Goal: Check status

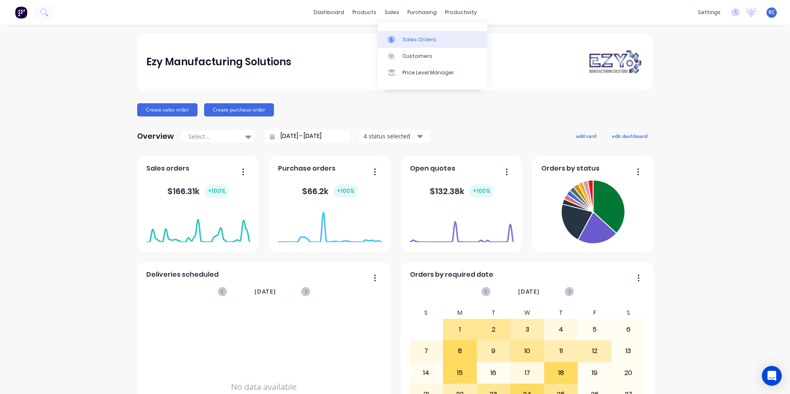
click at [396, 38] on div at bounding box center [393, 39] width 12 height 7
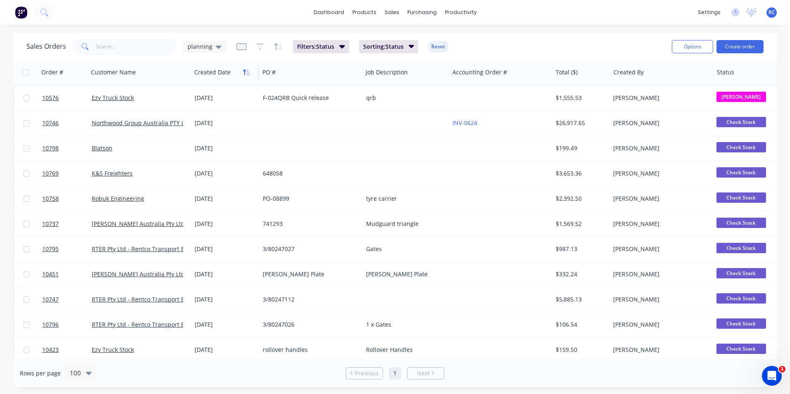
click at [246, 74] on icon "button" at bounding box center [246, 72] width 7 height 7
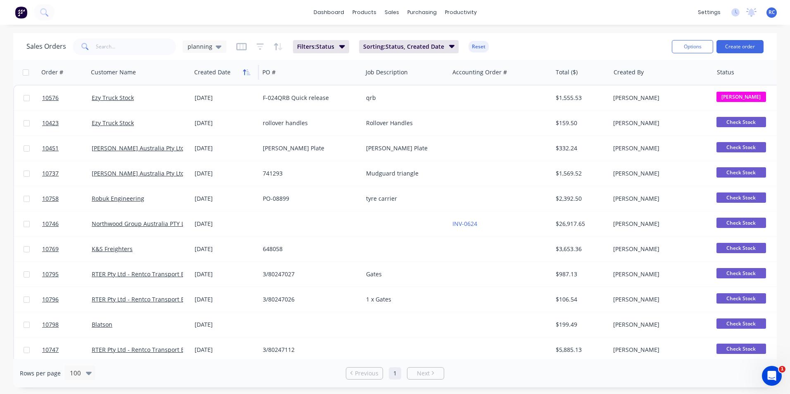
click at [246, 74] on icon "button" at bounding box center [246, 72] width 7 height 7
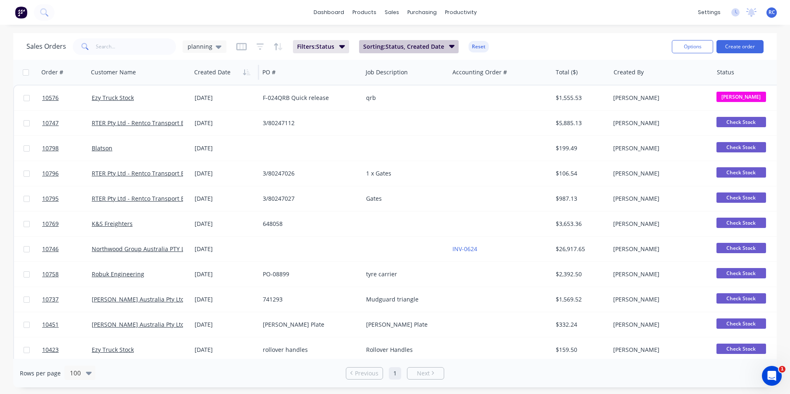
click at [453, 50] on button "Sorting: Status, Created Date" at bounding box center [409, 46] width 100 height 13
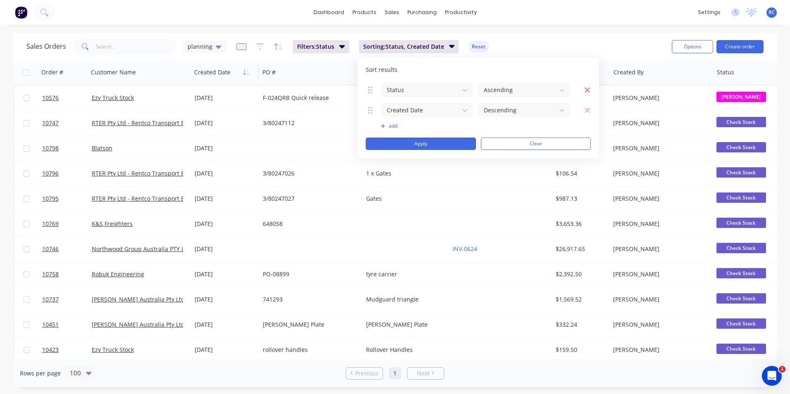
click at [586, 90] on icon "button" at bounding box center [587, 90] width 6 height 8
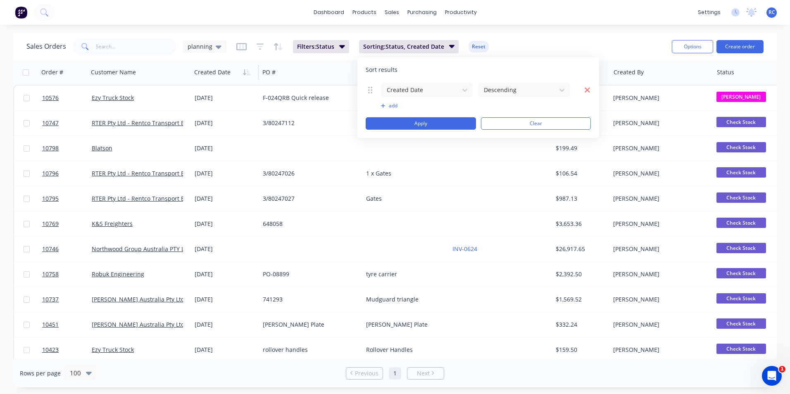
click at [590, 91] on icon "button" at bounding box center [587, 90] width 6 height 8
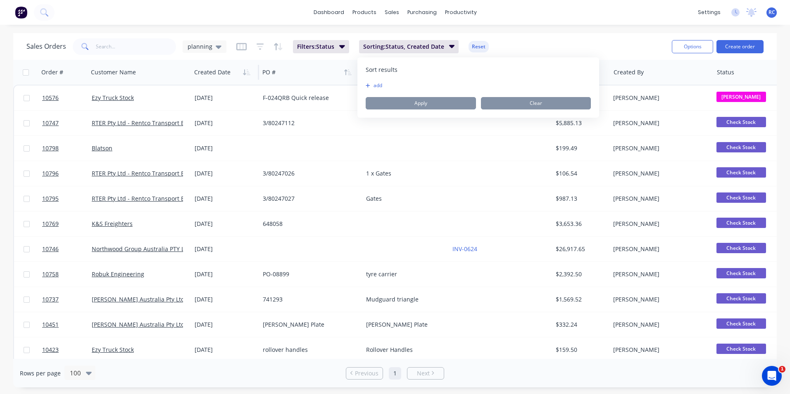
click at [317, 75] on div at bounding box center [308, 72] width 92 height 17
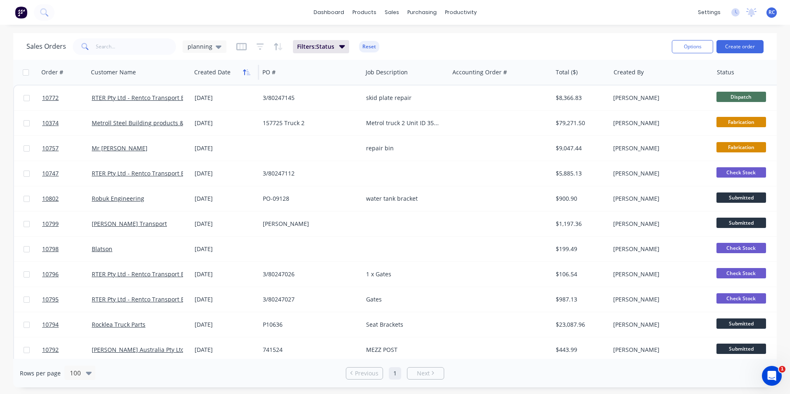
click at [248, 71] on icon "button" at bounding box center [249, 72] width 4 height 6
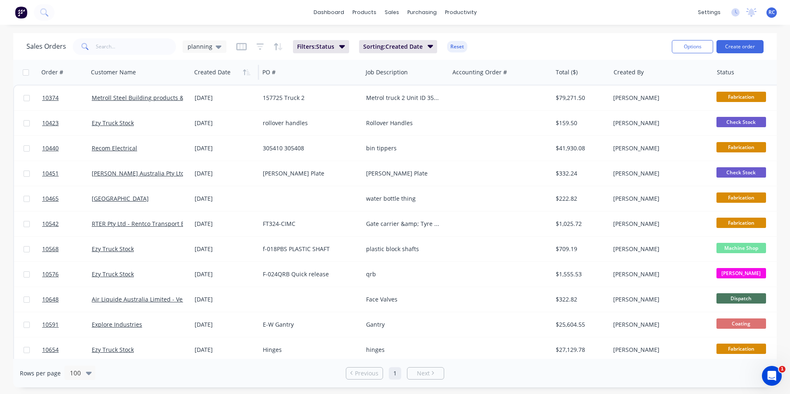
click at [248, 71] on icon "button" at bounding box center [249, 72] width 4 height 6
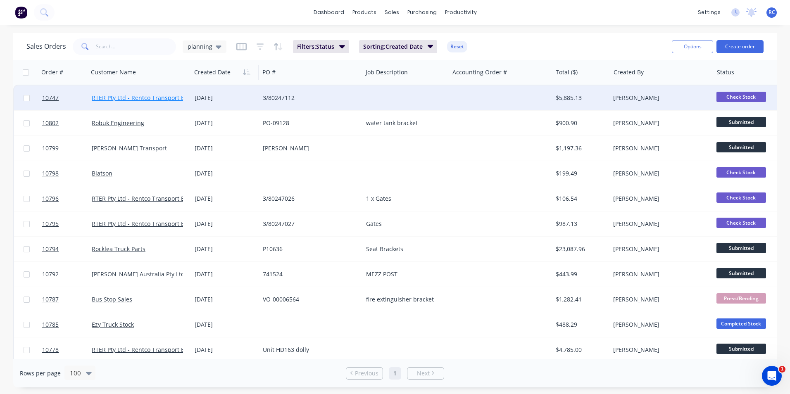
click at [121, 97] on link "RTER Pty Ltd - Rentco Transport Equipment Rentals" at bounding box center [163, 98] width 142 height 8
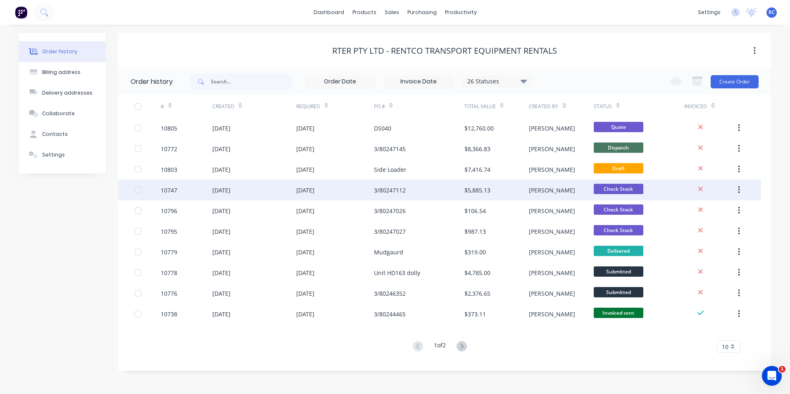
click at [361, 188] on div "03 Sep 2025" at bounding box center [335, 190] width 78 height 21
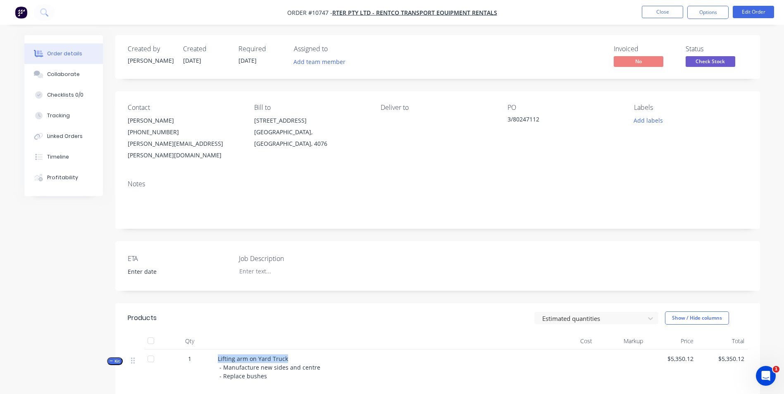
drag, startPoint x: 287, startPoint y: 345, endPoint x: 217, endPoint y: 342, distance: 69.8
click at [217, 349] on div "Lifting arm on Yard Truck - Manufacture new sides and centre - Replace bushes" at bounding box center [379, 370] width 330 height 43
copy span "Lifting arm on Yard Truck"
click at [259, 265] on div at bounding box center [284, 271] width 103 height 12
paste div
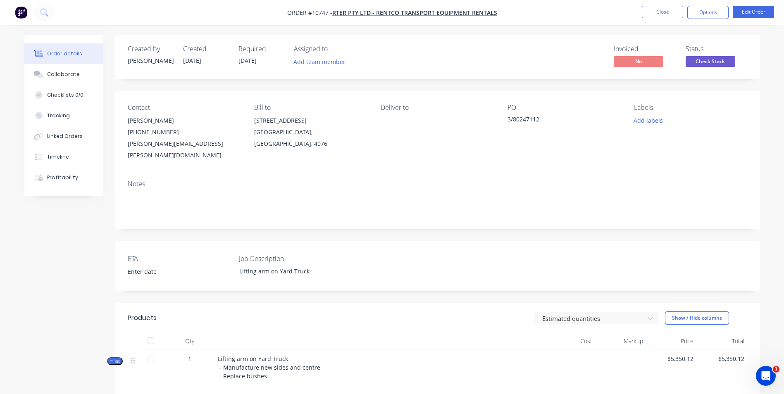
click at [380, 254] on div "ETA Job Description Lifting arm on Yard Truck" at bounding box center [437, 266] width 644 height 50
click at [451, 311] on div "Estimated quantities Show / Hide columns" at bounding box center [503, 317] width 488 height 13
click at [672, 10] on button "Close" at bounding box center [661, 12] width 41 height 12
